Goal: Information Seeking & Learning: Learn about a topic

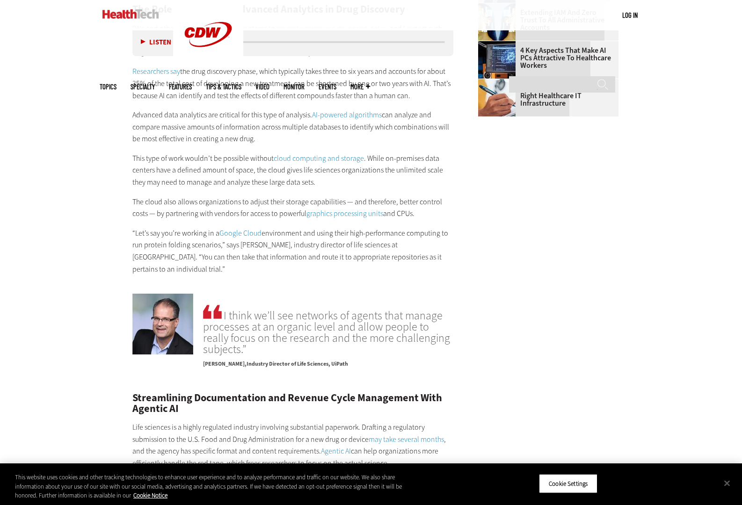
scroll to position [1404, 0]
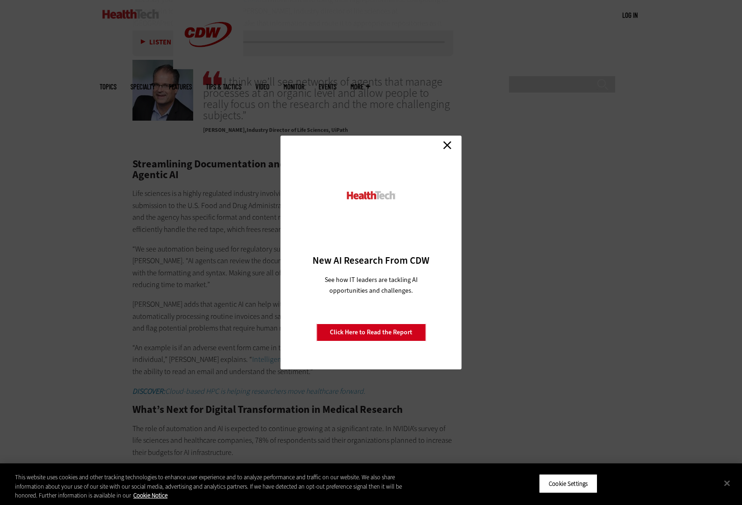
click at [447, 142] on link "Close" at bounding box center [447, 145] width 14 height 14
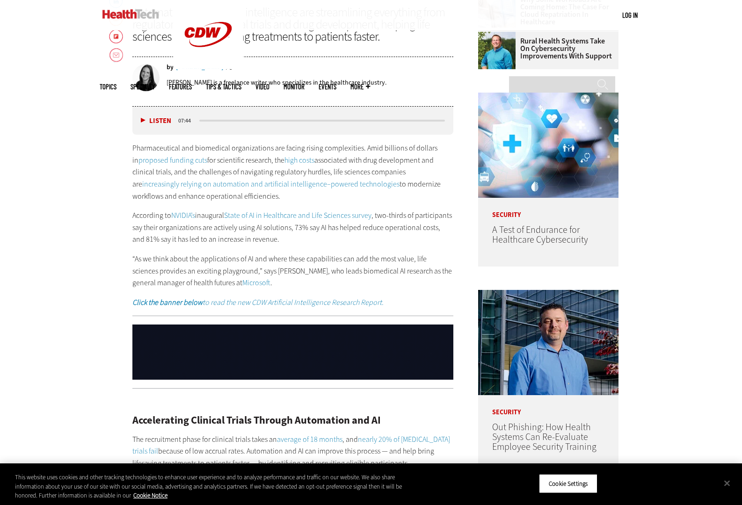
scroll to position [0, 0]
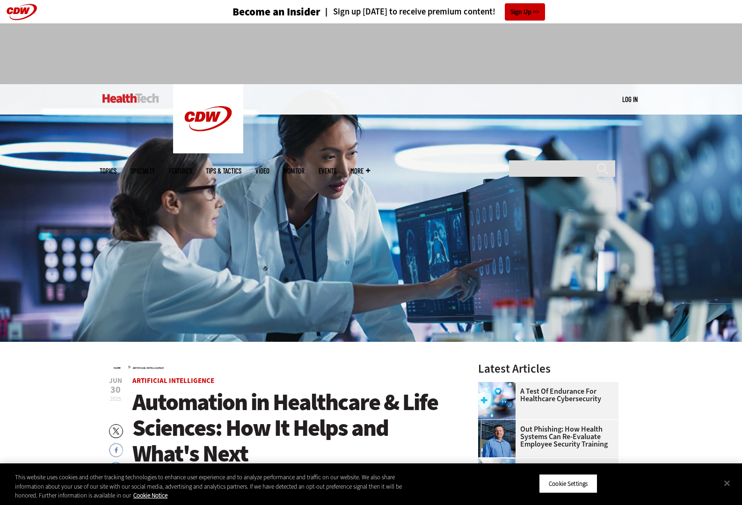
click at [192, 168] on link "Features" at bounding box center [180, 171] width 23 height 7
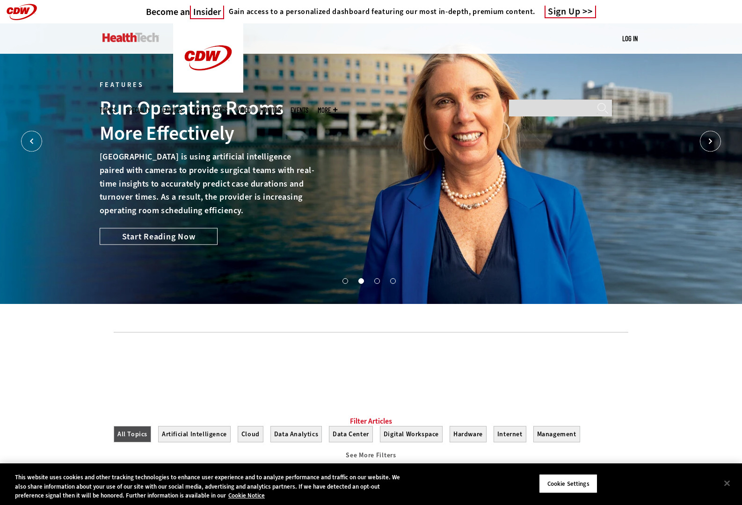
click at [227, 107] on link "Tips & Tactics" at bounding box center [210, 110] width 36 height 7
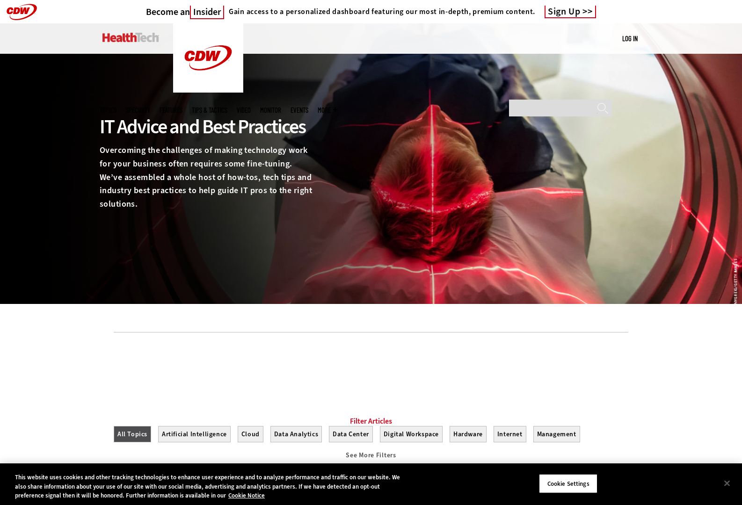
scroll to position [234, 0]
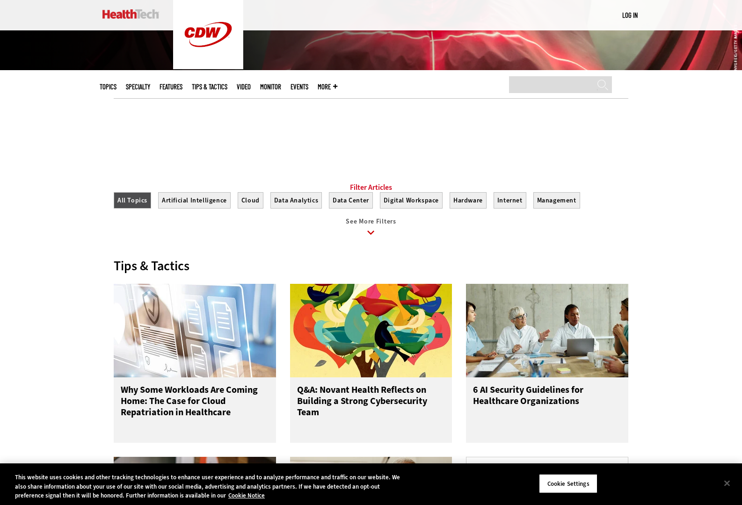
click at [369, 226] on span "See More Filters" at bounding box center [371, 221] width 50 height 9
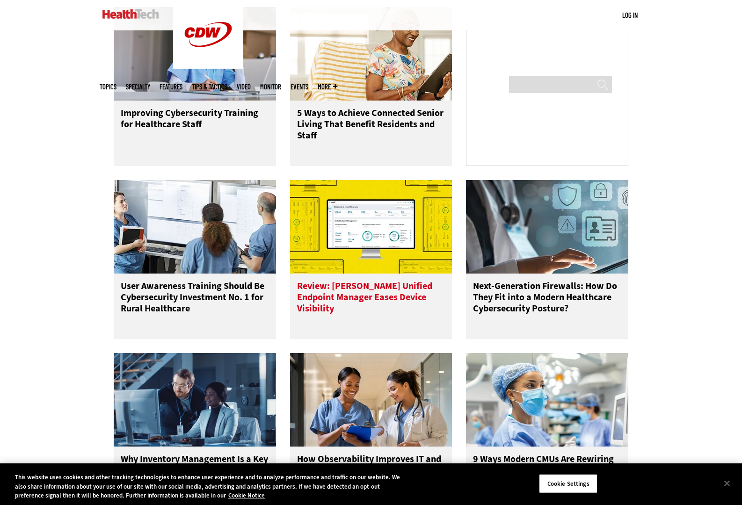
scroll to position [0, 0]
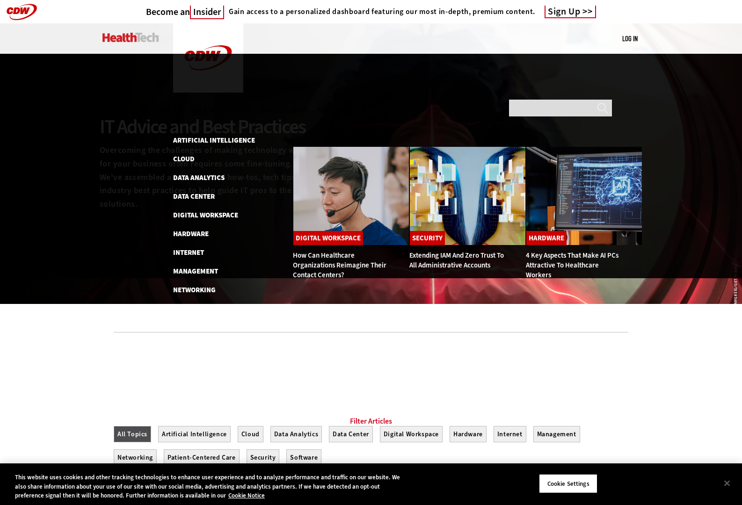
click at [117, 107] on span "Topics" at bounding box center [108, 110] width 17 height 7
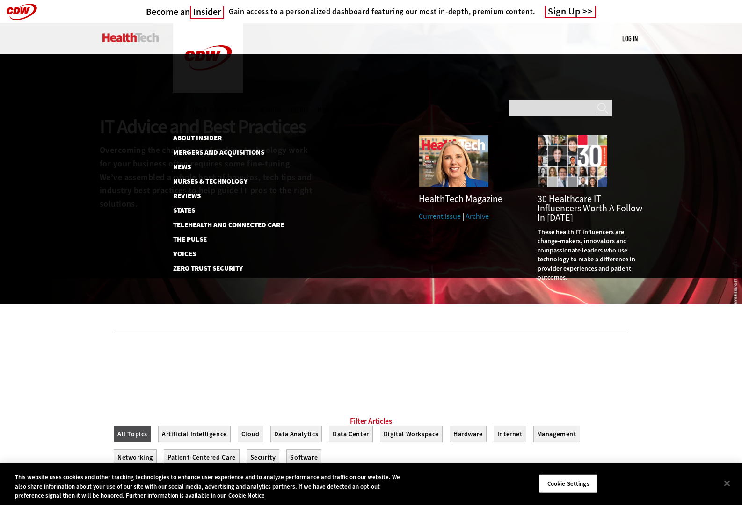
click at [337, 107] on span "More" at bounding box center [328, 110] width 20 height 7
click at [184, 251] on link "Voices" at bounding box center [223, 254] width 101 height 7
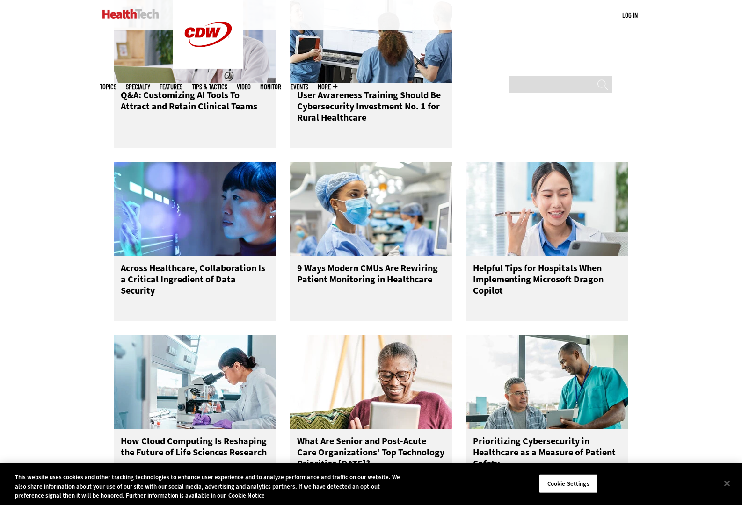
scroll to position [936, 0]
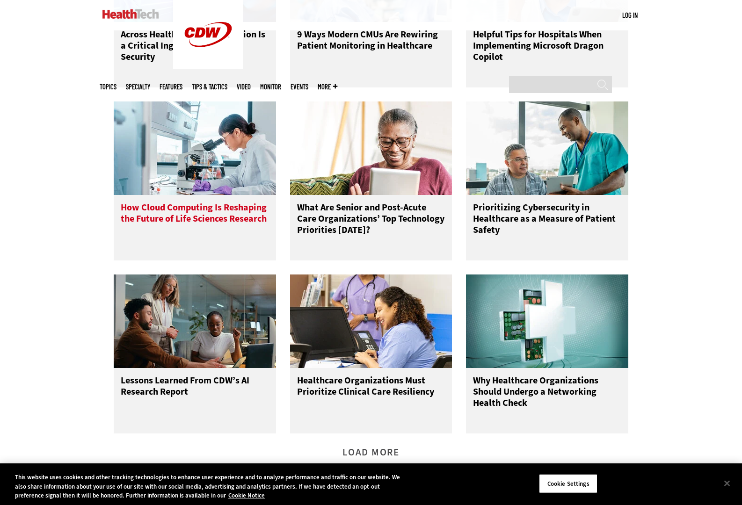
click at [185, 219] on h3 "How Cloud Computing Is Reshaping the Future of Life Sciences Research" at bounding box center [195, 220] width 148 height 37
